Goal: Task Accomplishment & Management: Complete application form

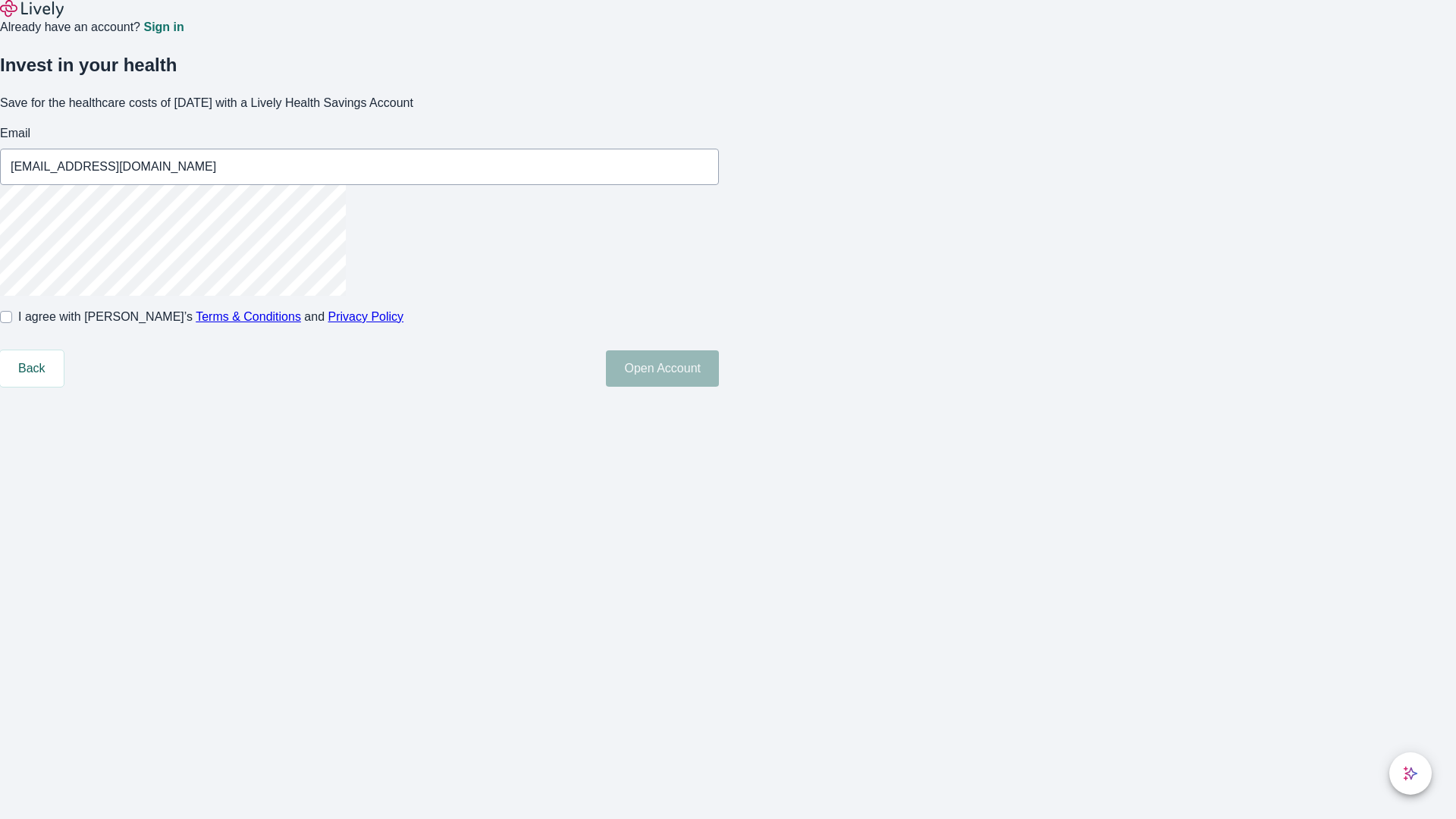
click at [12, 323] on input "I agree with Lively’s Terms & Conditions and Privacy Policy" at bounding box center [6, 317] width 12 height 12
checkbox input "true"
click at [719, 386] on button "Open Account" at bounding box center [662, 368] width 113 height 36
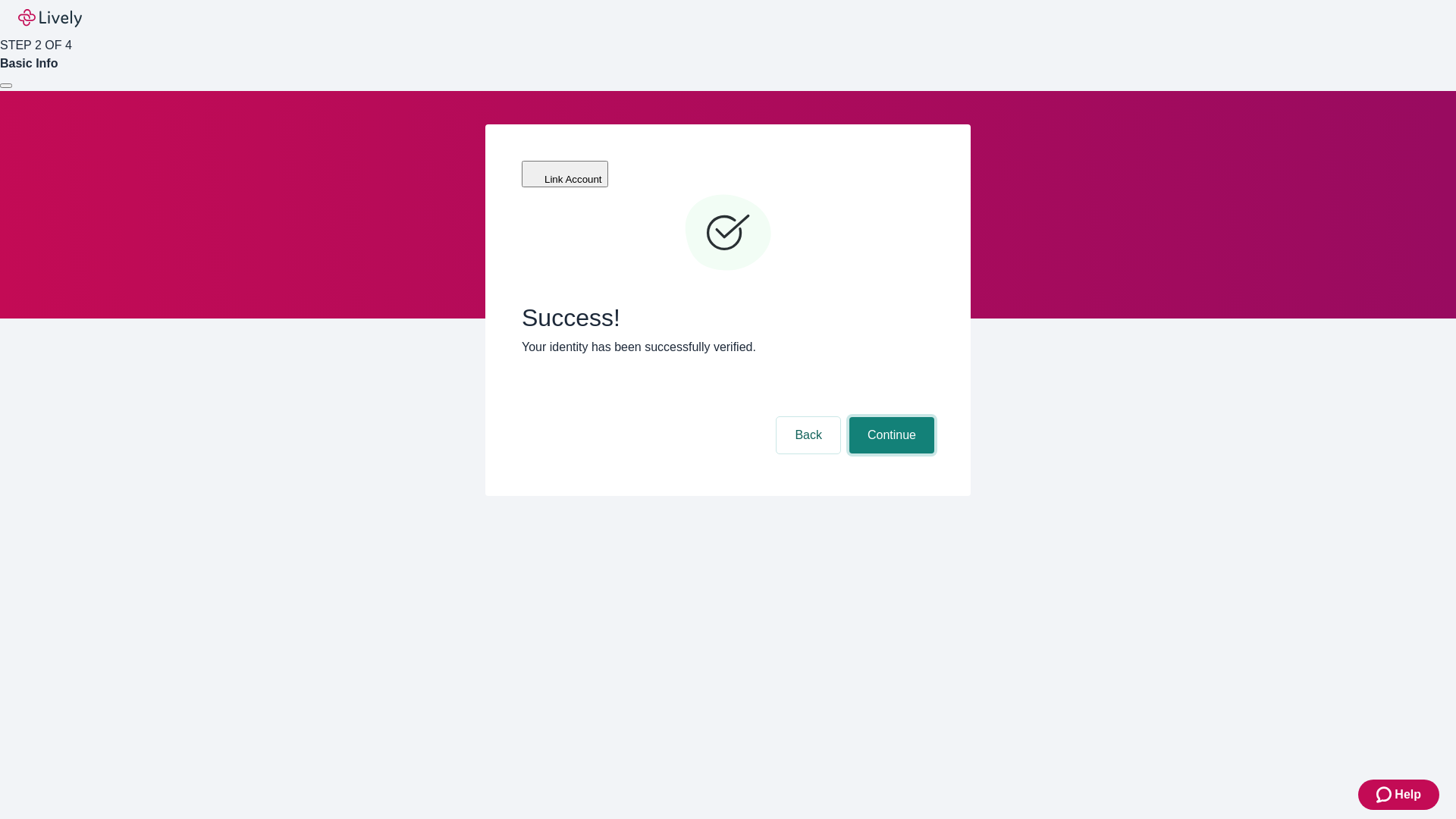
click at [889, 417] on button "Continue" at bounding box center [891, 435] width 85 height 36
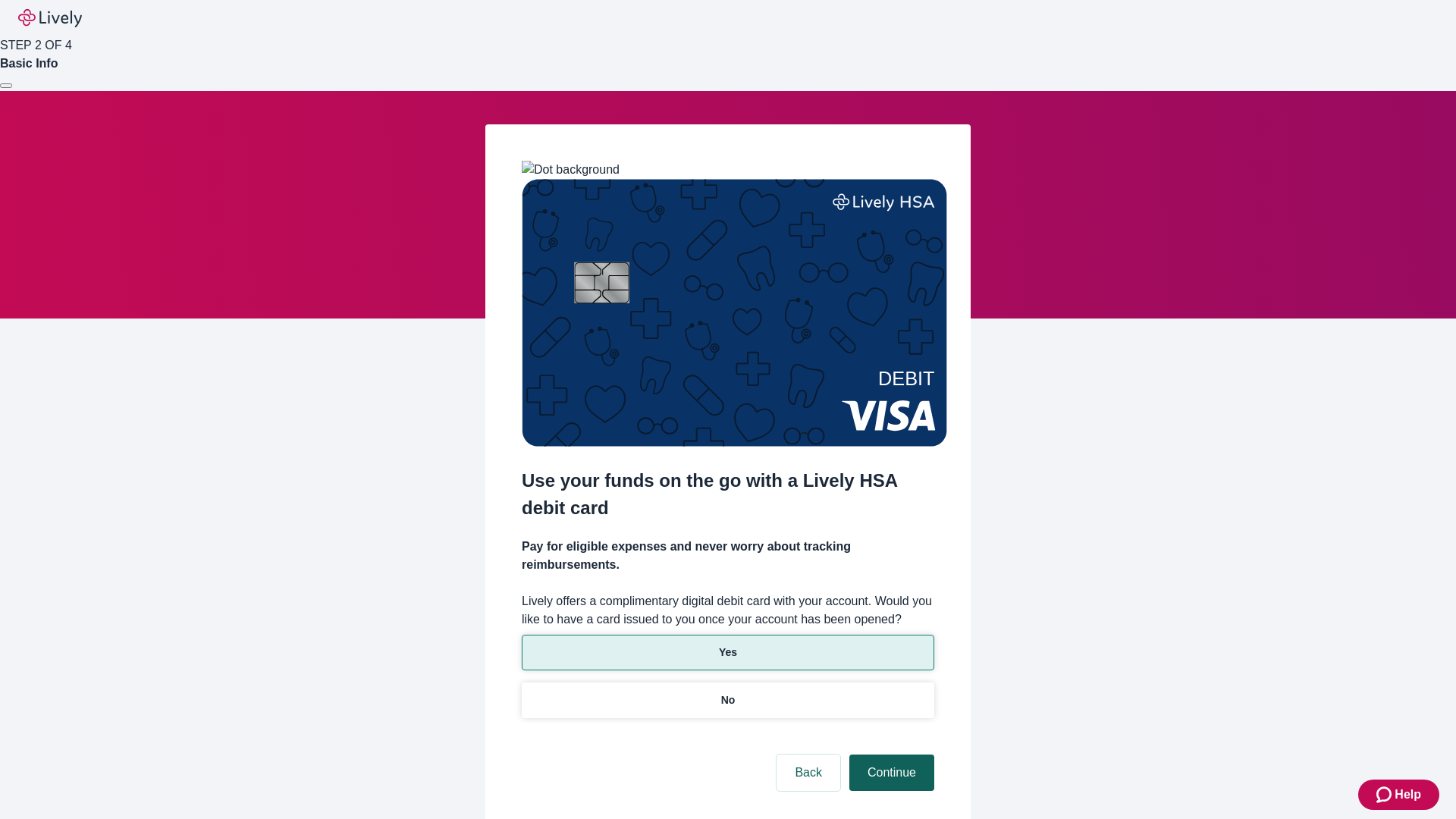
click at [727, 693] on p "No" at bounding box center [728, 700] width 14 height 16
click at [889, 755] on button "Continue" at bounding box center [891, 773] width 85 height 36
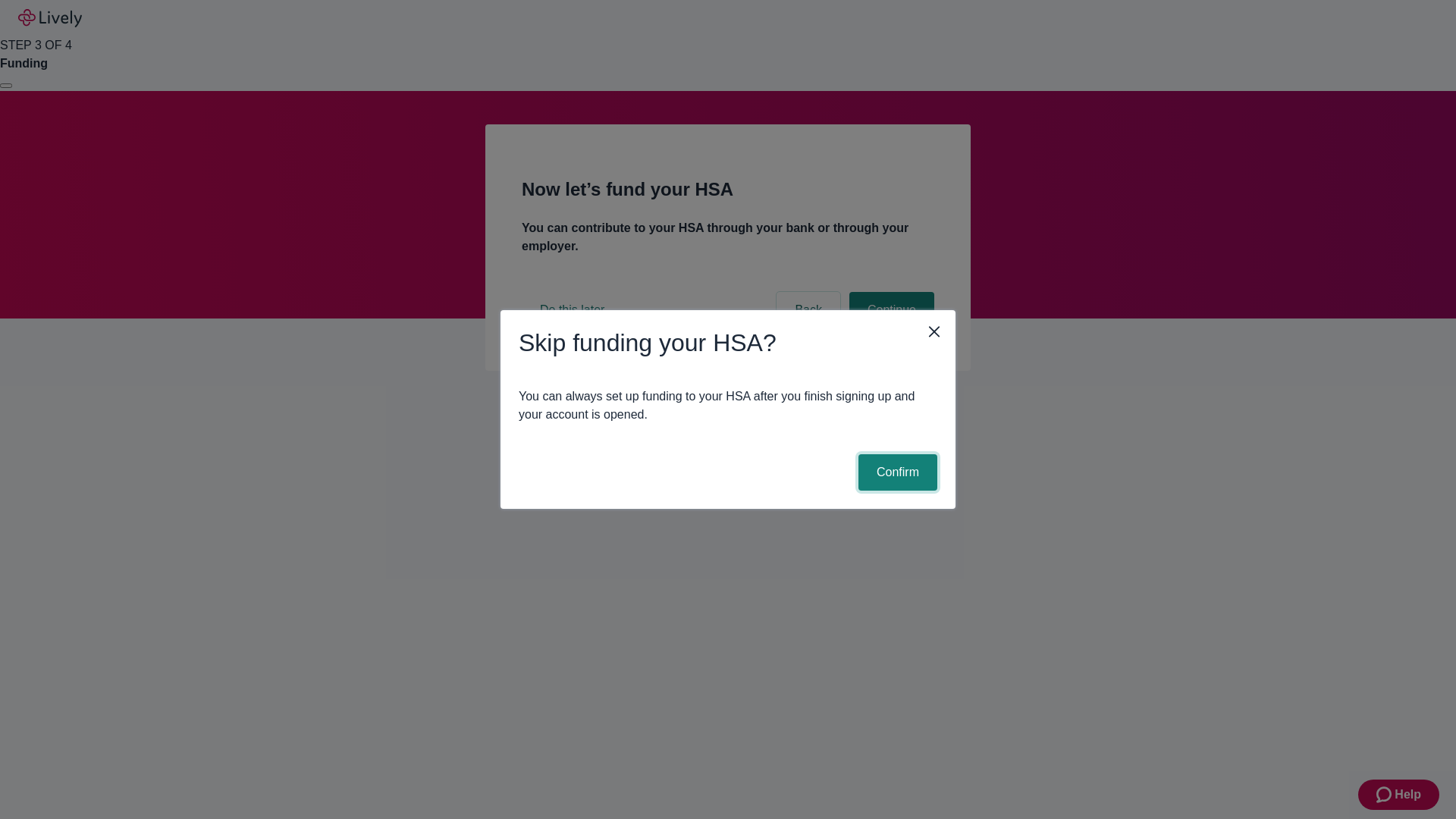
click at [896, 472] on button "Confirm" at bounding box center [898, 472] width 79 height 36
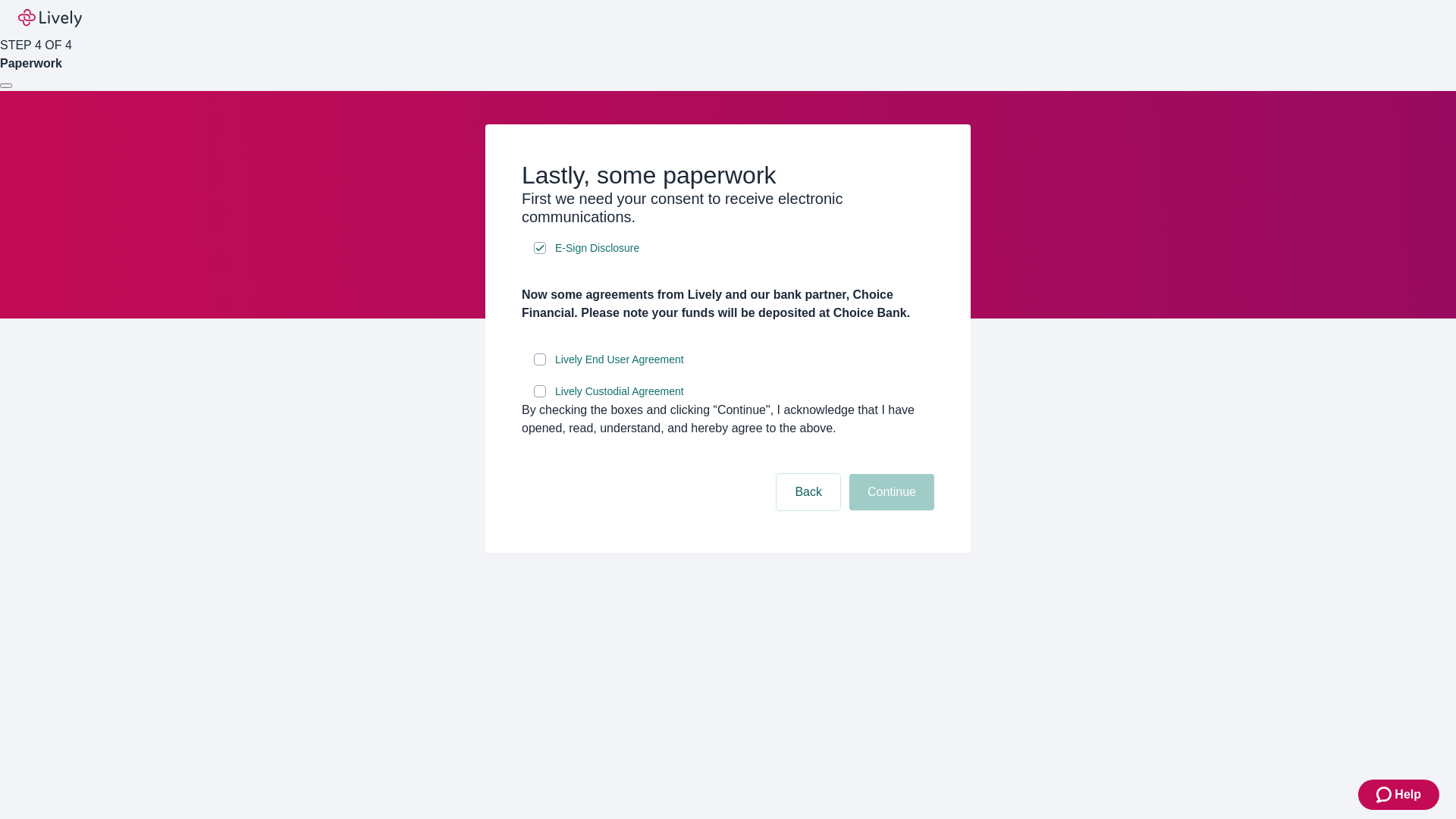
click at [540, 366] on input "Lively End User Agreement" at bounding box center [540, 359] width 12 height 12
checkbox input "true"
click at [540, 397] on input "Lively Custodial Agreement" at bounding box center [540, 391] width 12 height 12
checkbox input "true"
click at [889, 510] on button "Continue" at bounding box center [891, 492] width 85 height 36
